Goal: Task Accomplishment & Management: Manage account settings

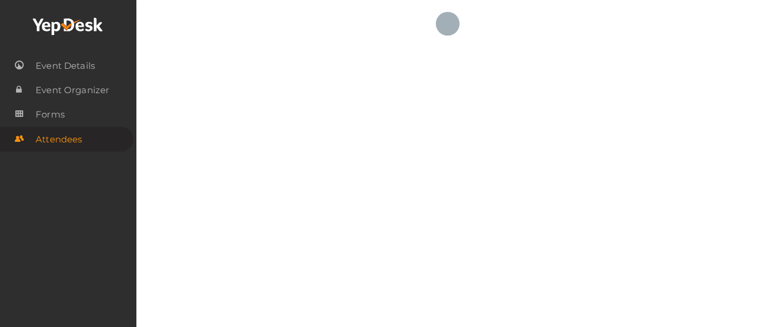
click at [96, 27] on use at bounding box center [68, 26] width 70 height 17
click at [84, 24] on icon at bounding box center [68, 27] width 71 height 18
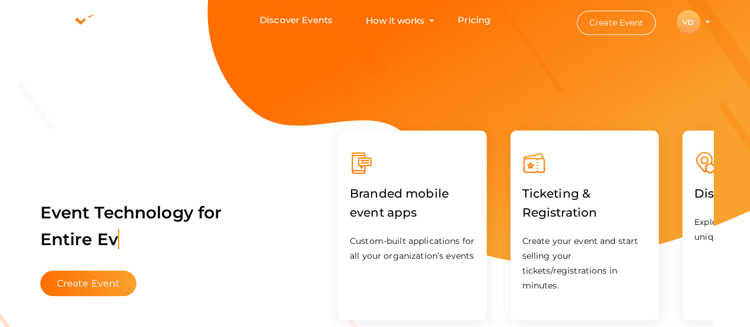
click at [709, 21] on li "Create Event VD VD Vice President Professional Development [EMAIL_ADDRESS][DOMA…" at bounding box center [632, 22] width 159 height 43
click at [704, 18] on li "Create Event VD VD Vice President Professional Development [EMAIL_ADDRESS][DOMA…" at bounding box center [632, 22] width 159 height 43
click at [697, 25] on div "VD" at bounding box center [688, 22] width 24 height 24
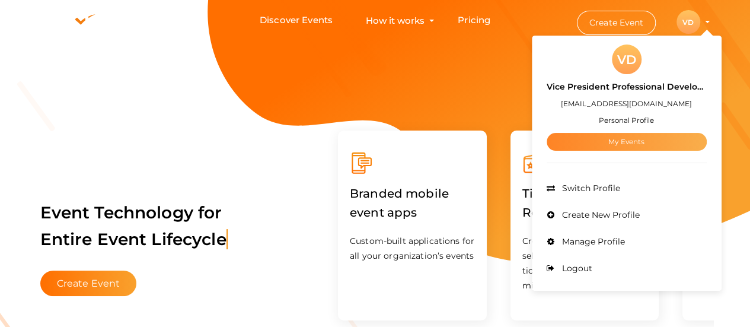
click at [632, 142] on link "My Events" at bounding box center [626, 142] width 160 height 18
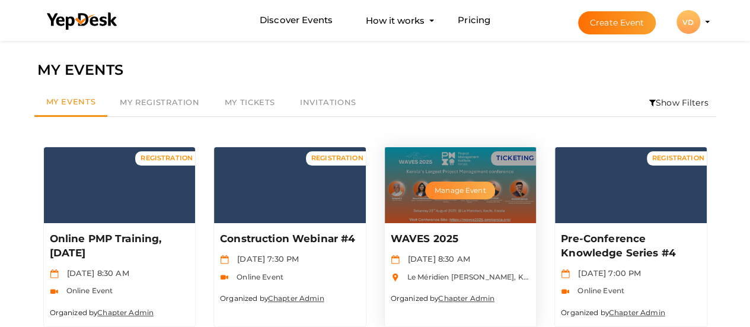
click at [447, 194] on button "Manage Event" at bounding box center [460, 190] width 70 height 18
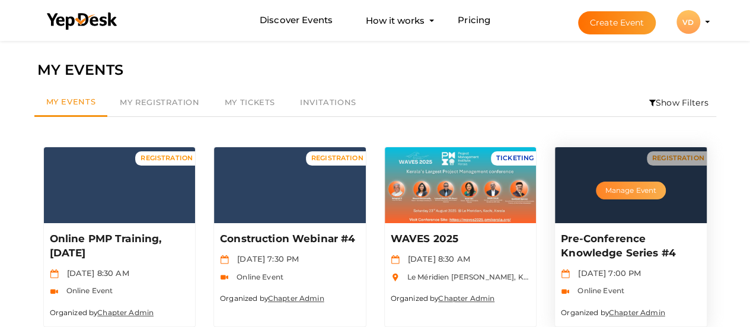
click at [638, 188] on button "Manage Event" at bounding box center [631, 190] width 70 height 18
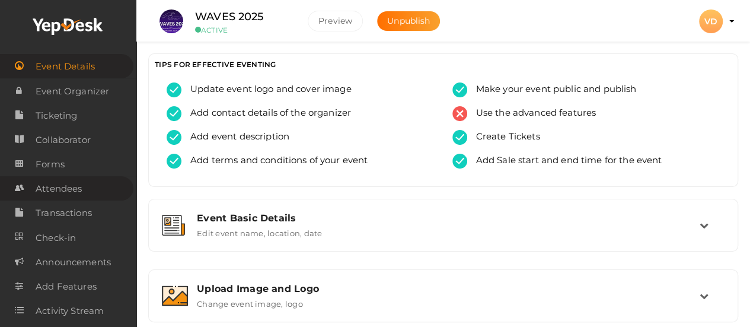
click at [51, 183] on span "Attendees" at bounding box center [59, 189] width 46 height 24
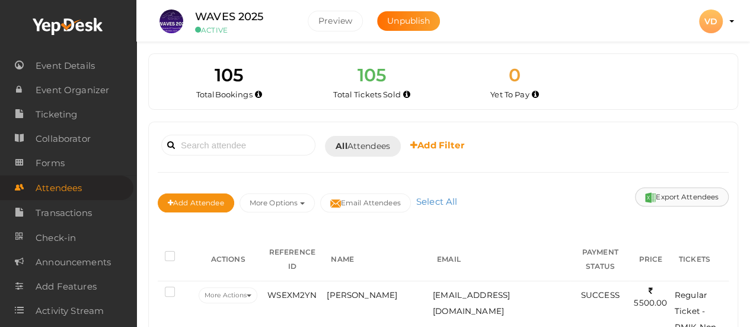
click at [705, 194] on button "Export Attendees" at bounding box center [682, 196] width 94 height 19
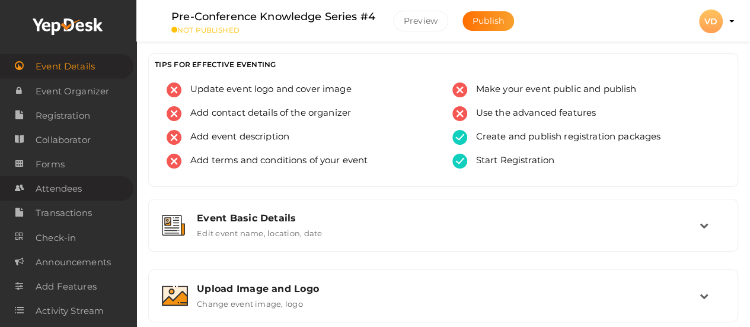
click at [53, 185] on span "Attendees" at bounding box center [59, 189] width 46 height 24
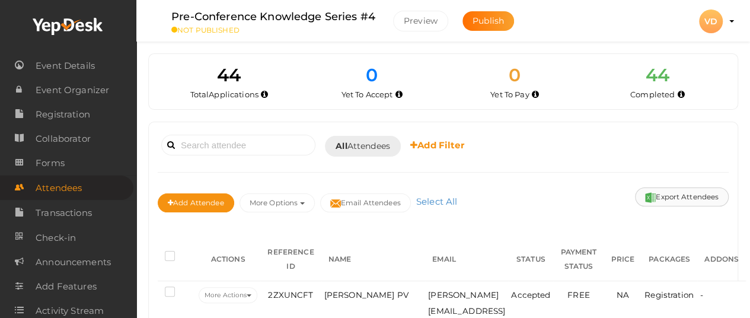
click at [661, 197] on button "Export Attendees" at bounding box center [682, 196] width 94 height 19
